Goal: Use online tool/utility: Use online tool/utility

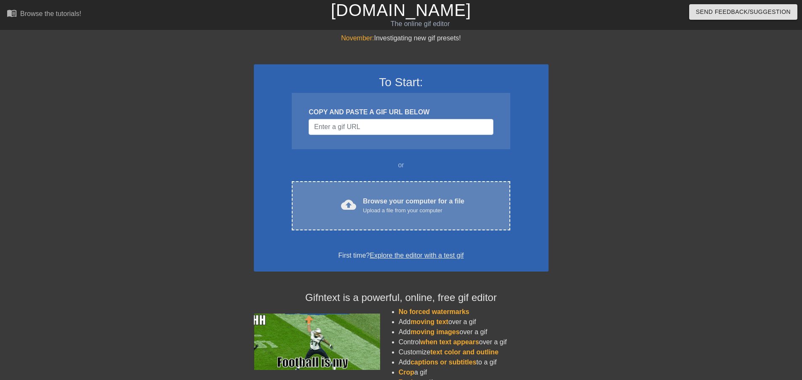
click at [374, 198] on div "Browse your computer for a file Upload a file from your computer" at bounding box center [413, 206] width 101 height 19
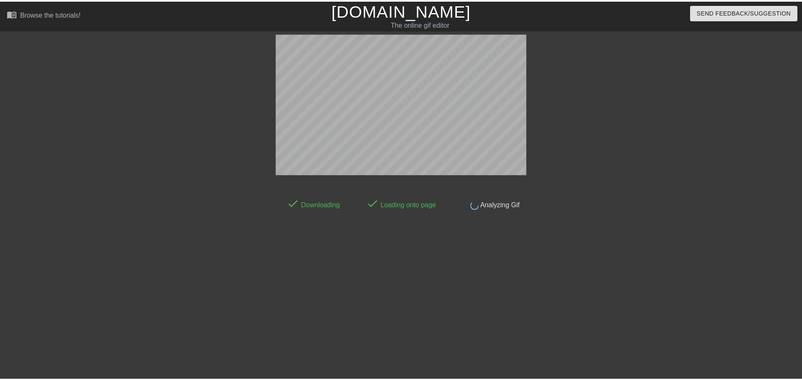
scroll to position [1, 0]
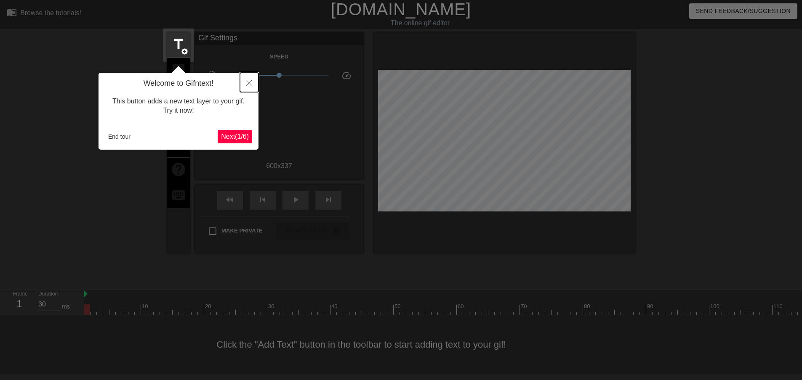
click at [245, 80] on button "Close" at bounding box center [249, 82] width 19 height 19
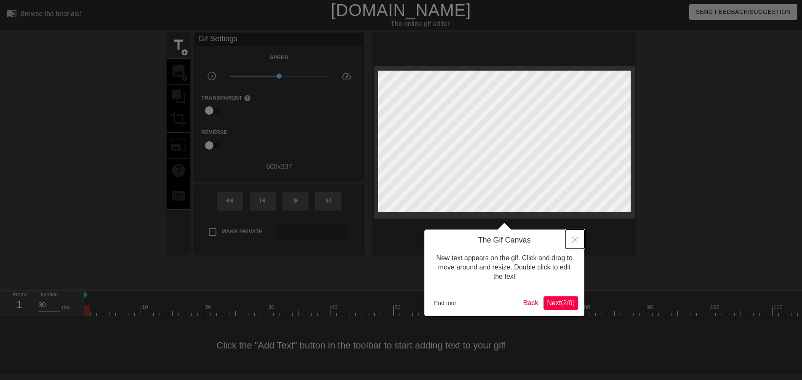
click at [577, 243] on icon "Close" at bounding box center [575, 240] width 6 height 6
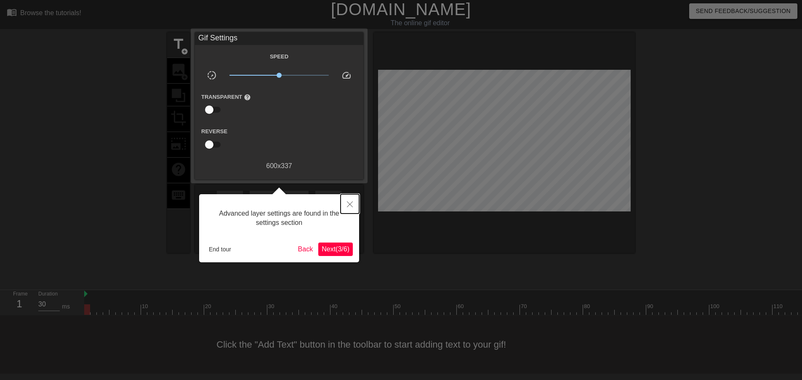
click at [348, 199] on button "Close" at bounding box center [349, 203] width 19 height 19
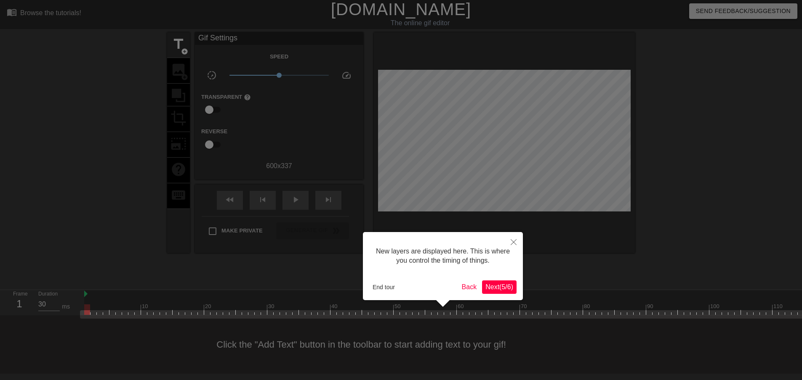
scroll to position [7, 0]
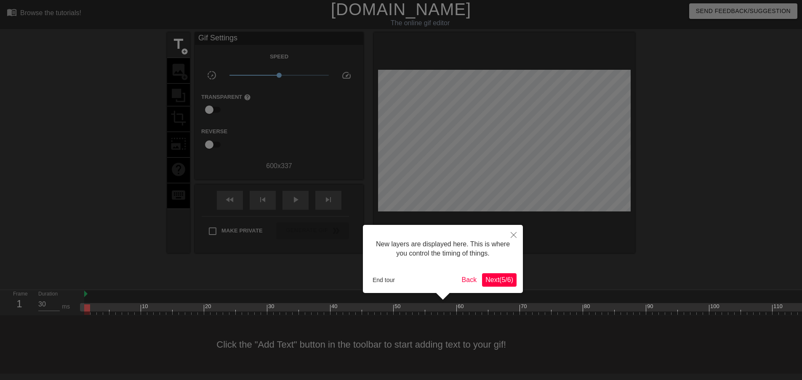
click at [497, 274] on button "Next ( 5 / 6 )" at bounding box center [499, 280] width 35 height 13
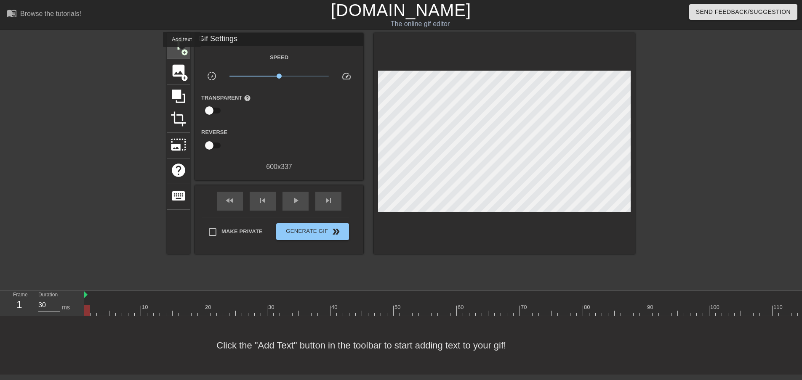
click at [182, 53] on span "add_circle" at bounding box center [184, 52] width 7 height 7
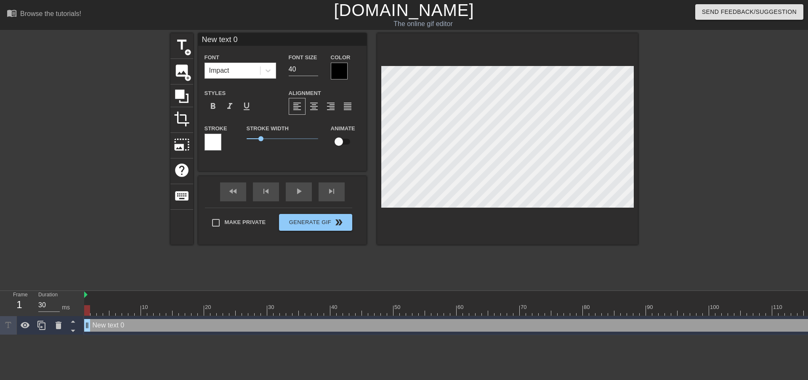
scroll to position [1, 1]
type input "W"
type textarea "W"
type input "Wo"
type textarea "Wo"
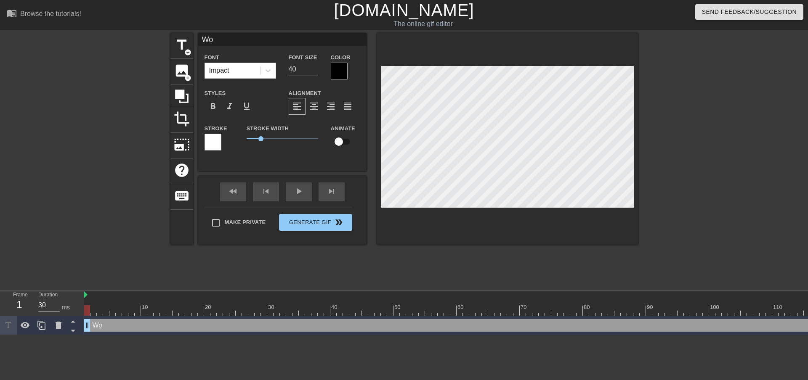
type input "Wor"
type textarea "Wor"
type input "Word"
type textarea "Word"
type input "Wordl"
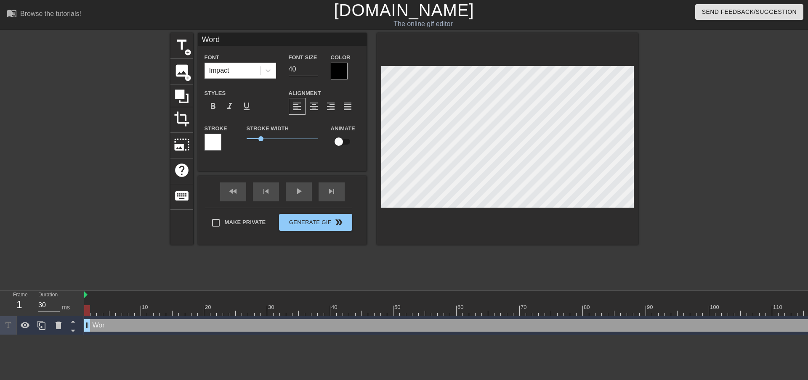
type textarea "Wordl"
type input "Wordle"
type textarea "Wordle"
click at [713, 196] on div at bounding box center [711, 159] width 126 height 253
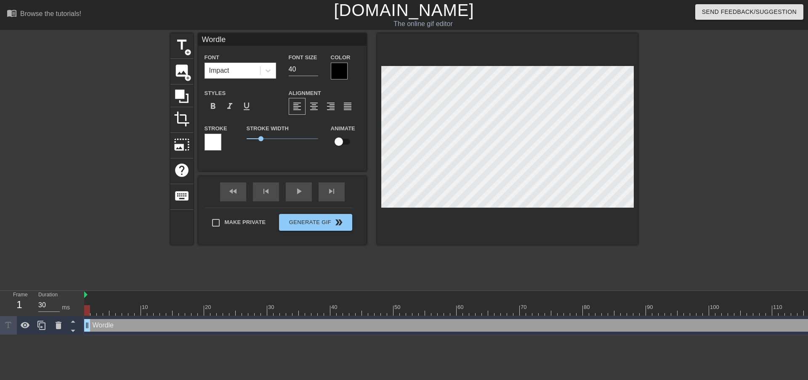
click at [719, 225] on div at bounding box center [711, 159] width 126 height 253
click at [313, 108] on span "format_align_center" at bounding box center [314, 106] width 10 height 10
click at [320, 290] on div "menu_book Browse the tutorials! [DOMAIN_NAME] The online gif editor Send Feedba…" at bounding box center [404, 167] width 808 height 335
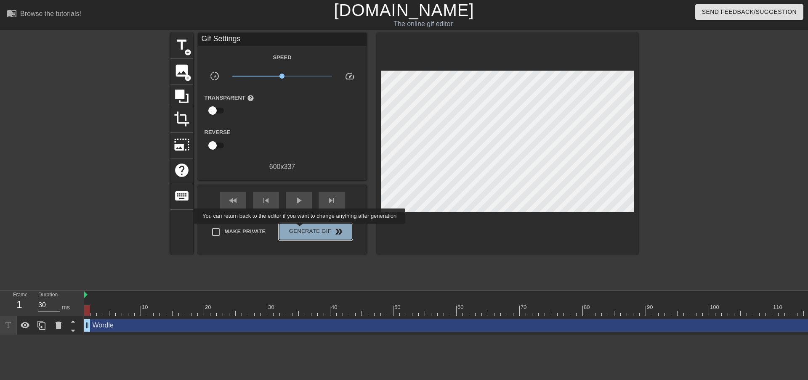
click at [300, 230] on span "Generate Gif double_arrow" at bounding box center [315, 232] width 66 height 10
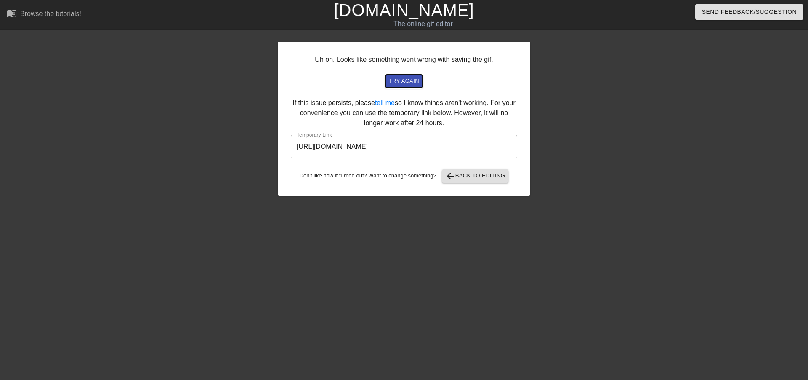
click at [414, 83] on span "try again" at bounding box center [404, 82] width 30 height 10
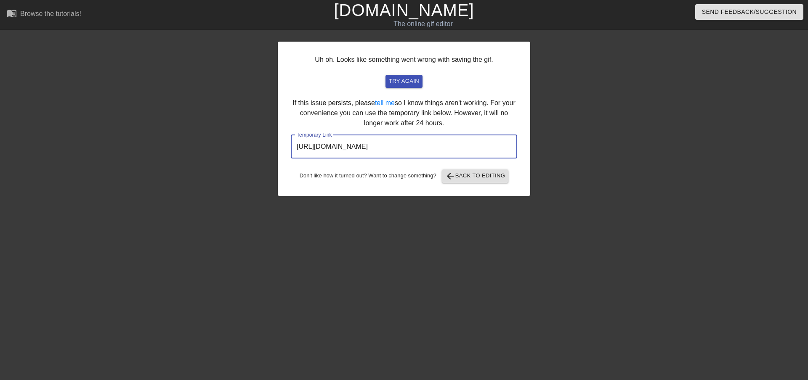
drag, startPoint x: 465, startPoint y: 147, endPoint x: 265, endPoint y: 136, distance: 200.6
click at [265, 136] on div "Uh oh. Looks like something went wrong with saving the gif. try again If this i…" at bounding box center [404, 159] width 808 height 253
